Goal: Information Seeking & Learning: Learn about a topic

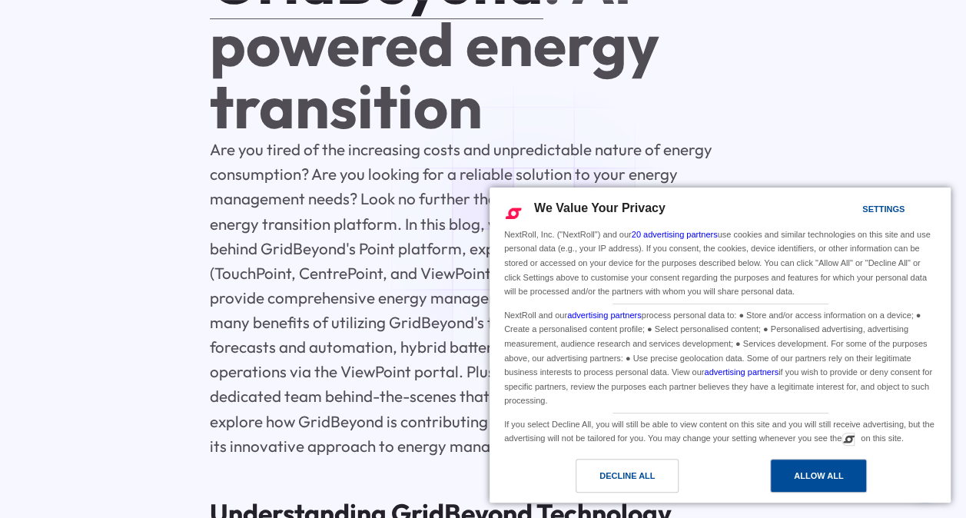
click at [815, 478] on div "Allow All" at bounding box center [818, 475] width 49 height 17
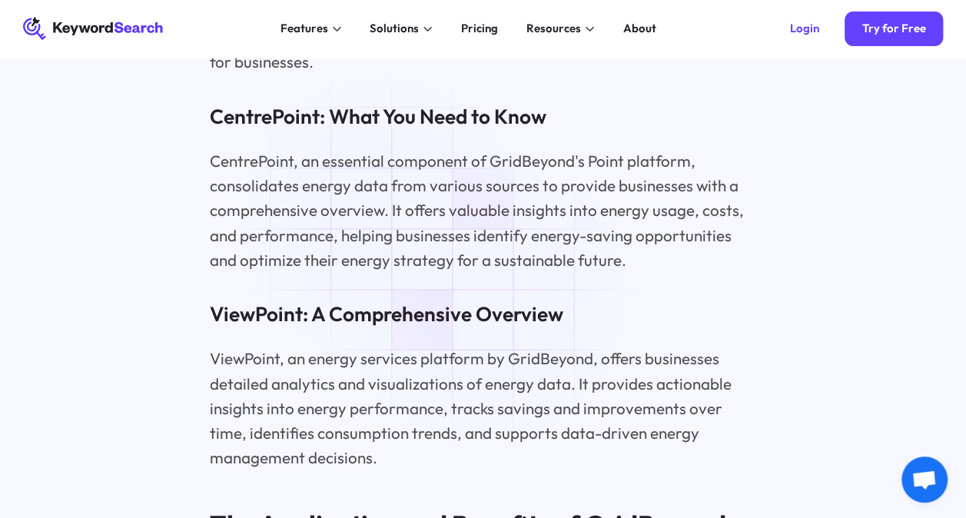
scroll to position [2075, 0]
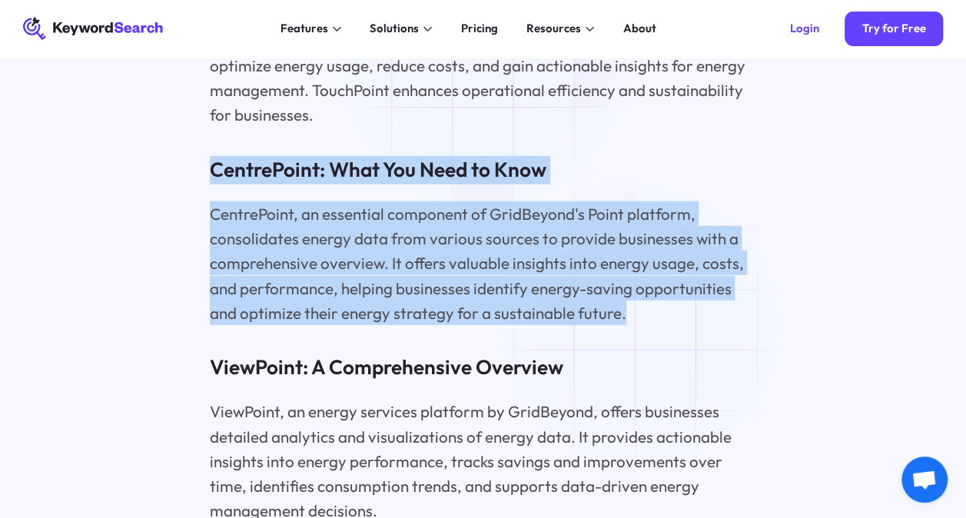
drag, startPoint x: 200, startPoint y: 164, endPoint x: 648, endPoint y: 327, distance: 476.5
copy div "CentrePoint: What You Need to Know CentrePoint, an essential component of GridB…"
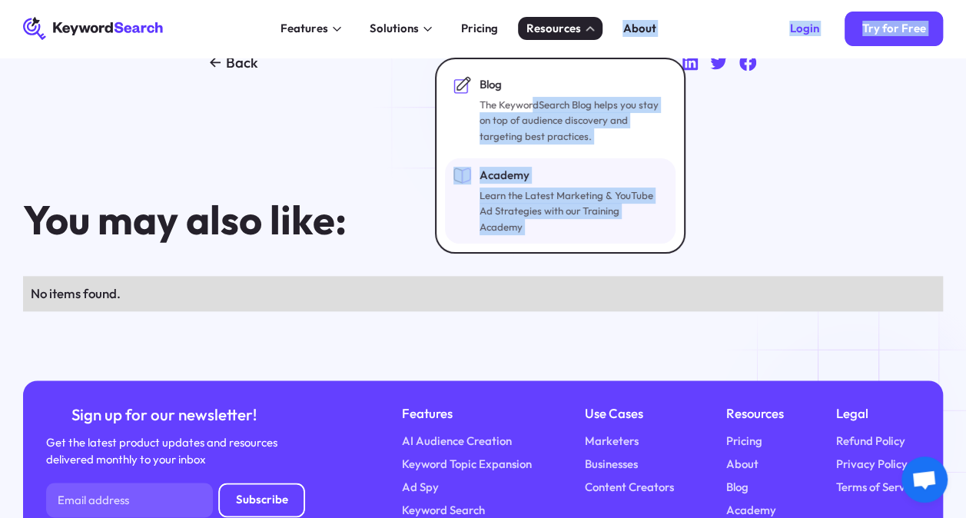
scroll to position [6451, 0]
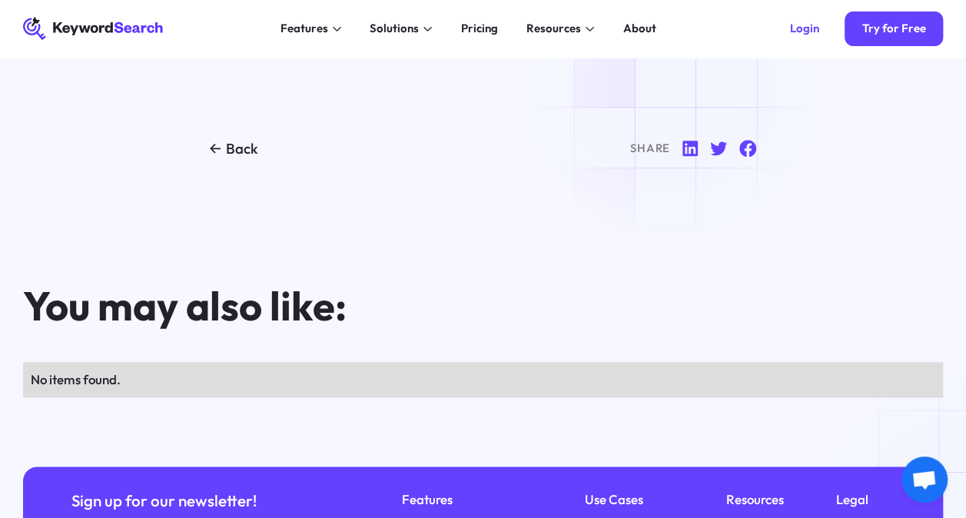
drag, startPoint x: 189, startPoint y: 279, endPoint x: 680, endPoint y: 91, distance: 525.9
copy div "GridBeyond : AI-powered energy transition Are you tired of the increasing costs…"
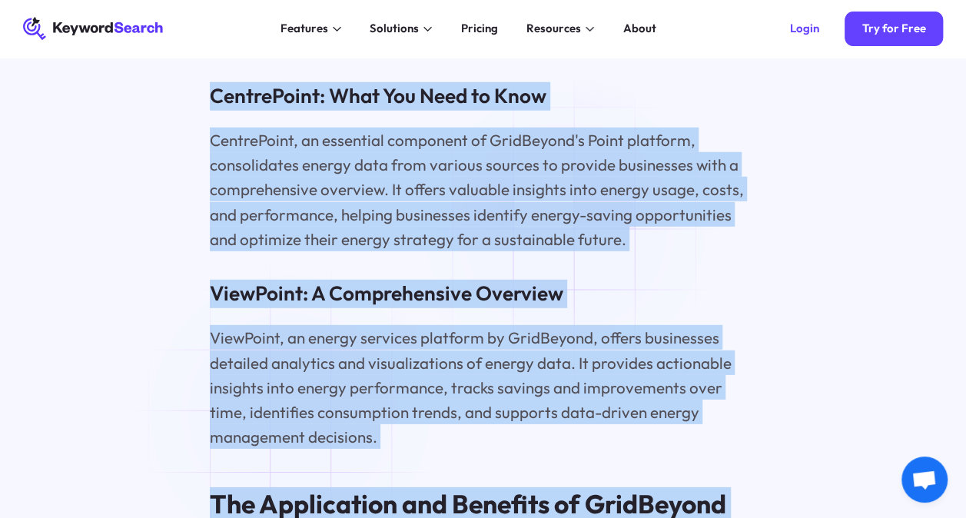
scroll to position [2147, 0]
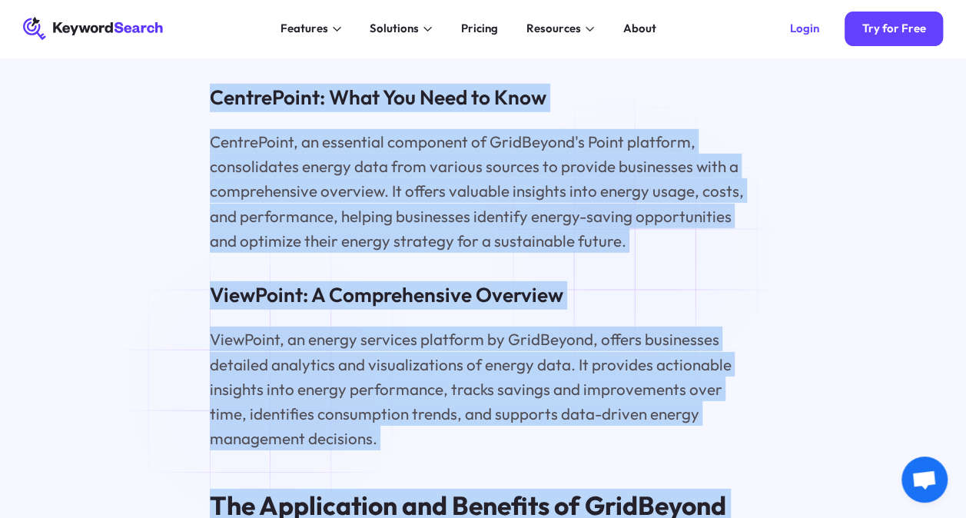
click at [272, 383] on p "ViewPoint, an energy services platform by GridBeyond, offers businesses detaile…" at bounding box center [483, 389] width 547 height 124
click at [388, 445] on p "ViewPoint, an energy services platform by GridBeyond, offers businesses detaile…" at bounding box center [483, 389] width 547 height 124
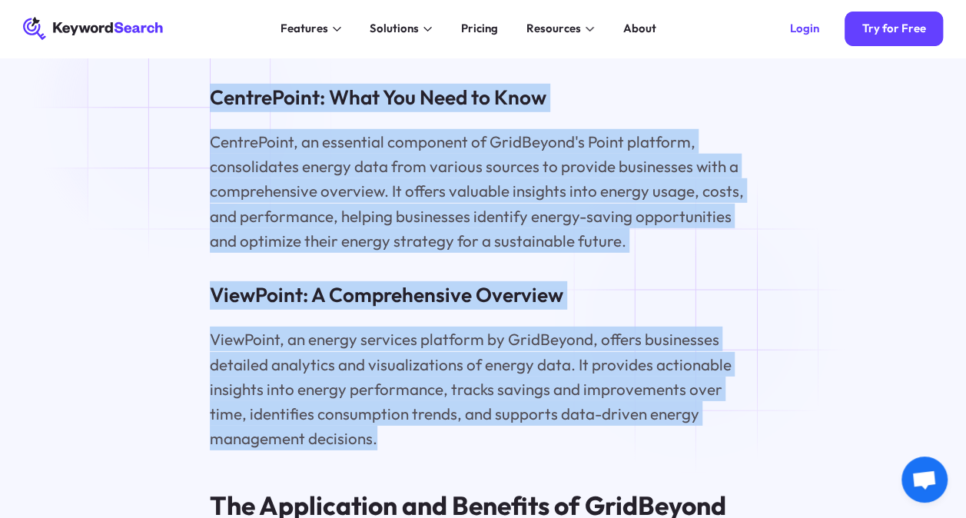
drag, startPoint x: 394, startPoint y: 460, endPoint x: 188, endPoint y: 109, distance: 406.9
copy div "CentrePoint: What You Need to Know CentrePoint, an essential component of GridB…"
